Goal: Obtain resource: Obtain resource

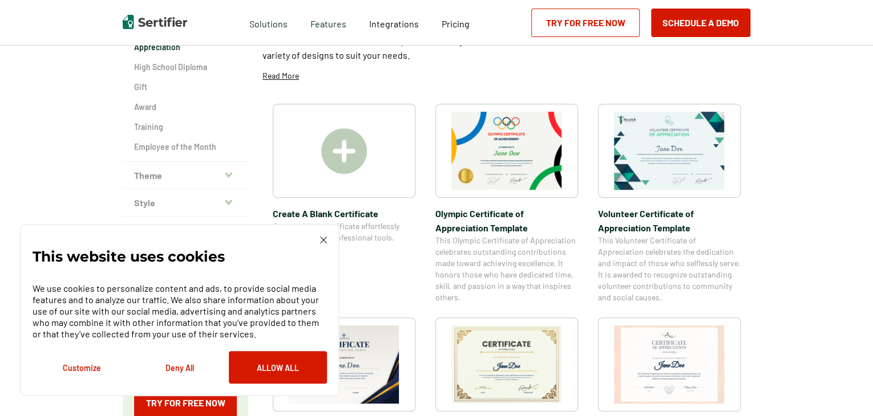
scroll to position [187, 0]
click at [324, 238] on img at bounding box center [323, 240] width 7 height 7
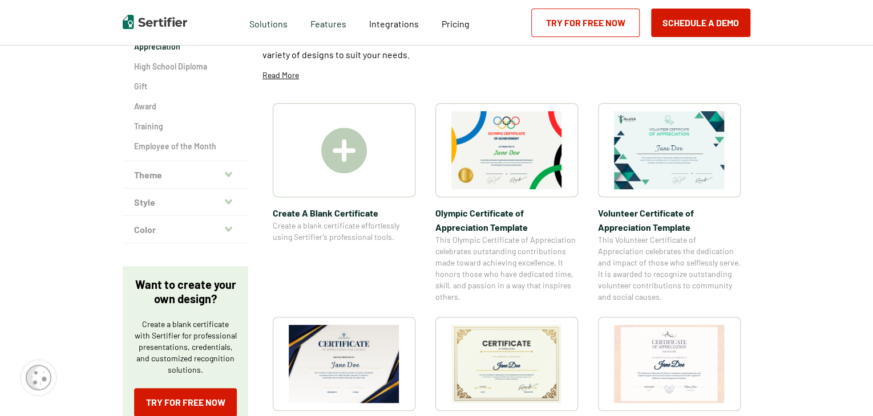
scroll to position [353, 0]
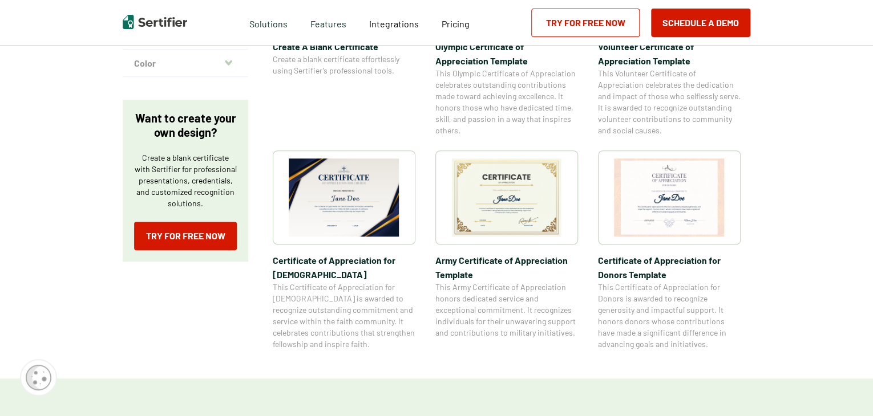
click at [515, 204] on img at bounding box center [506, 198] width 111 height 78
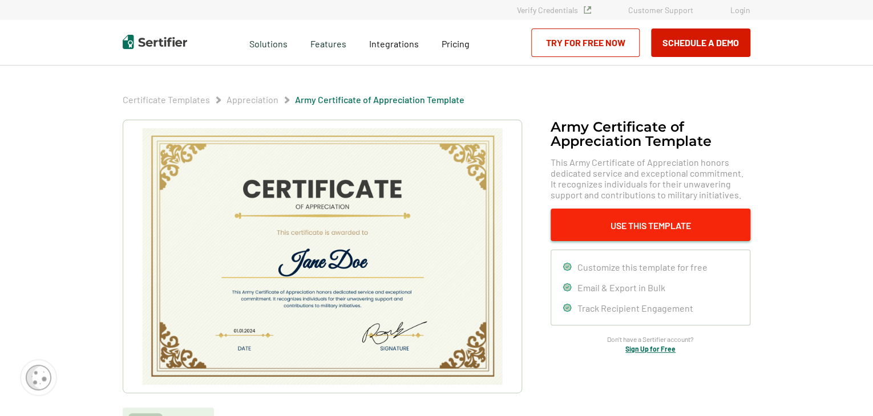
click at [611, 233] on button "Use This Template" at bounding box center [650, 225] width 200 height 33
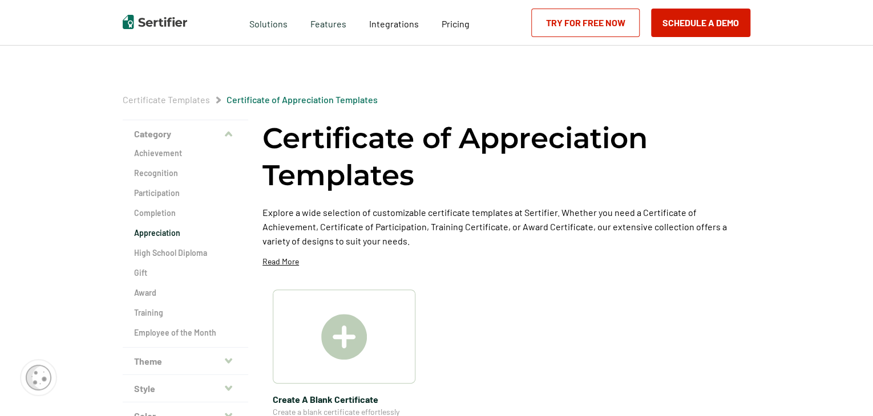
scroll to position [353, 0]
